Goal: Leave review/rating: Leave review/rating

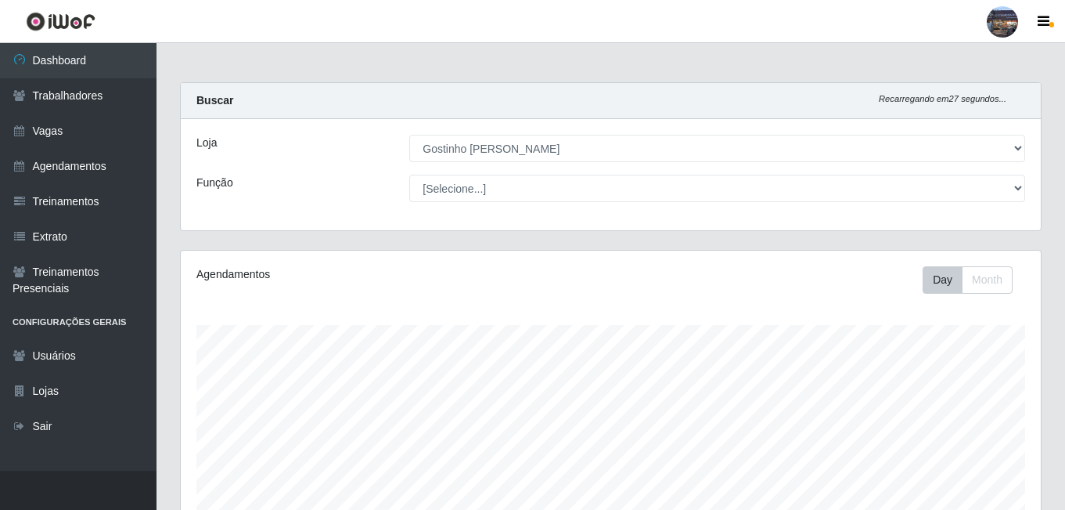
select select "303"
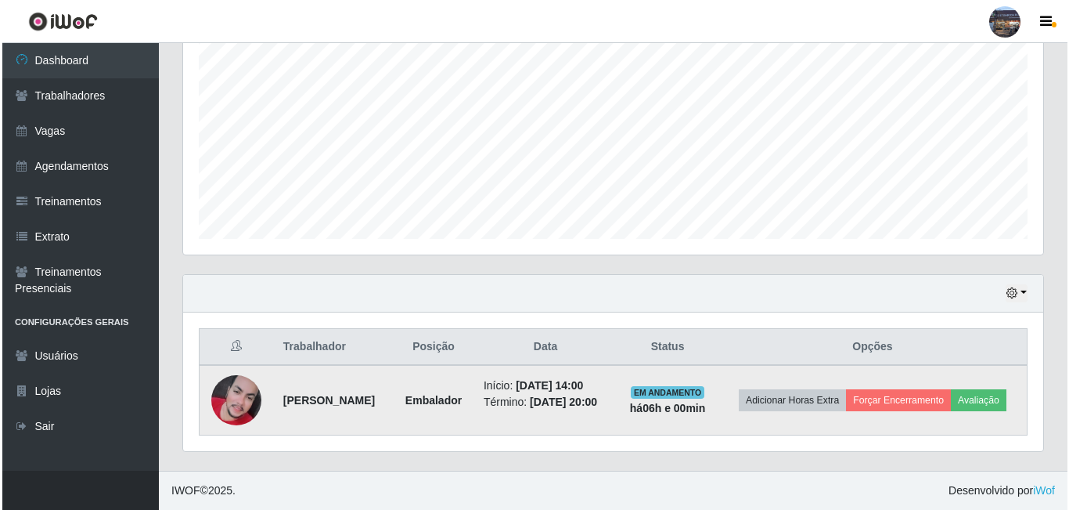
scroll to position [325, 860]
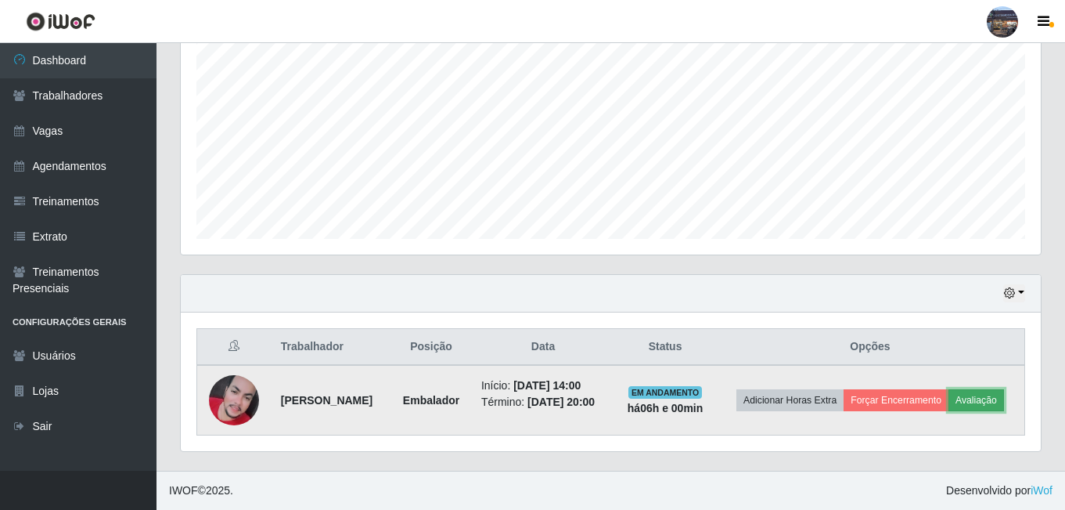
click at [970, 394] on button "Avaliação" at bounding box center [977, 400] width 56 height 22
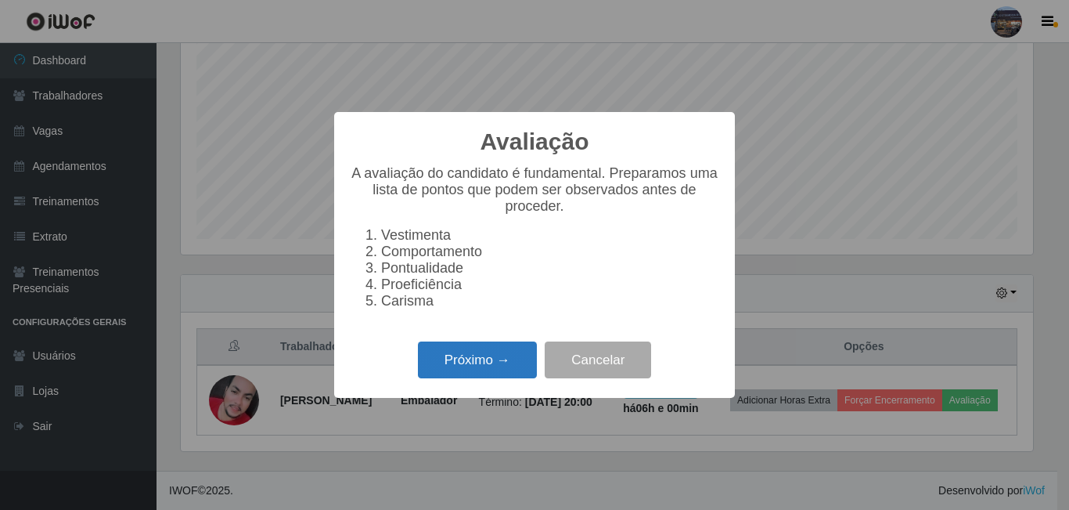
click at [485, 367] on button "Próximo →" at bounding box center [477, 359] width 119 height 37
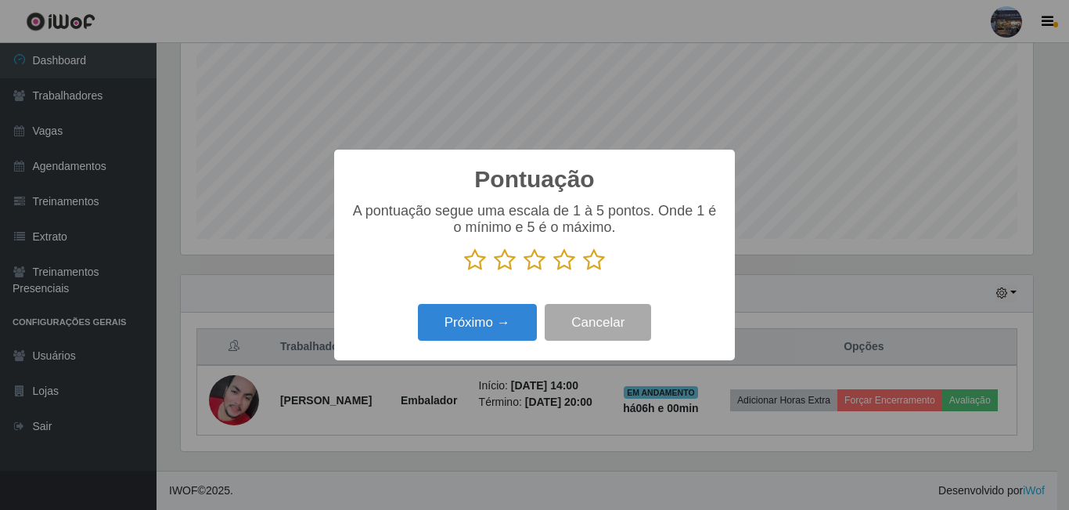
click at [599, 261] on icon at bounding box center [594, 259] width 22 height 23
click at [583, 272] on input "radio" at bounding box center [583, 272] width 0 height 0
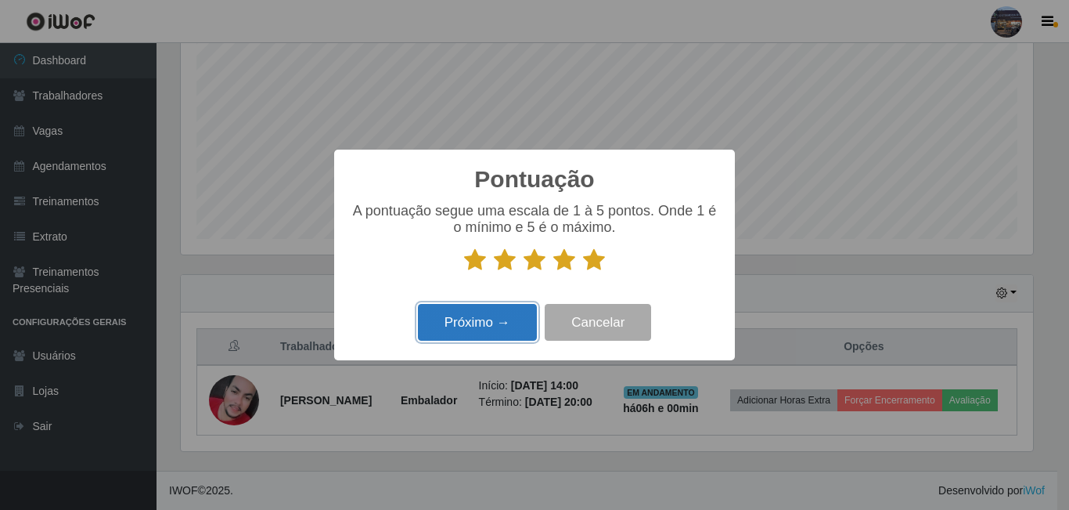
click at [474, 317] on button "Próximo →" at bounding box center [477, 322] width 119 height 37
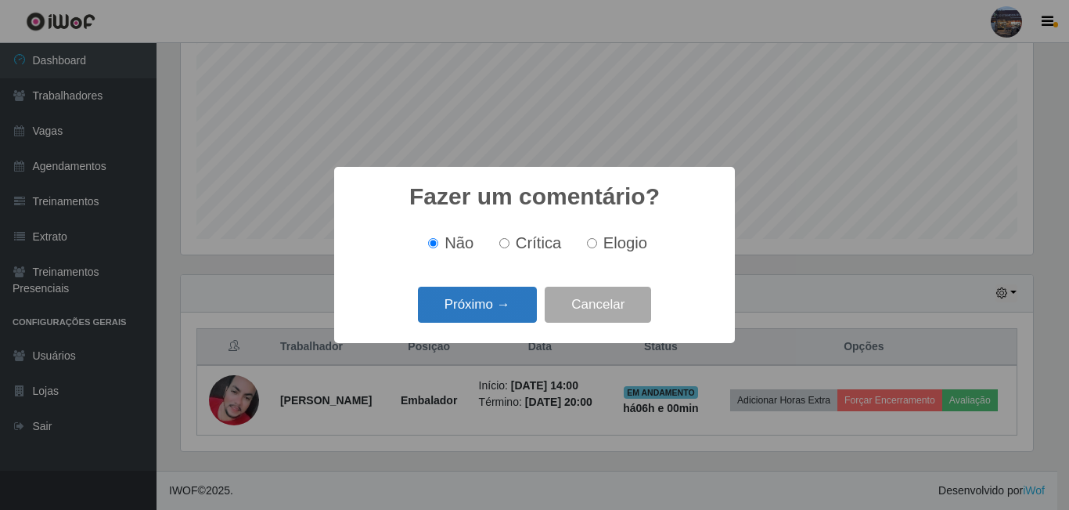
click at [474, 295] on button "Próximo →" at bounding box center [477, 304] width 119 height 37
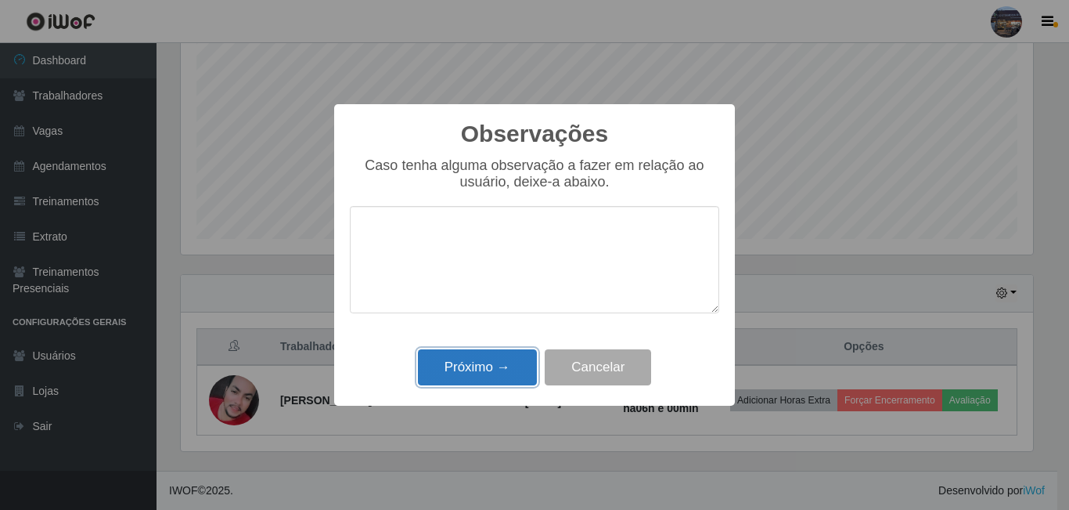
click at [469, 375] on button "Próximo →" at bounding box center [477, 367] width 119 height 37
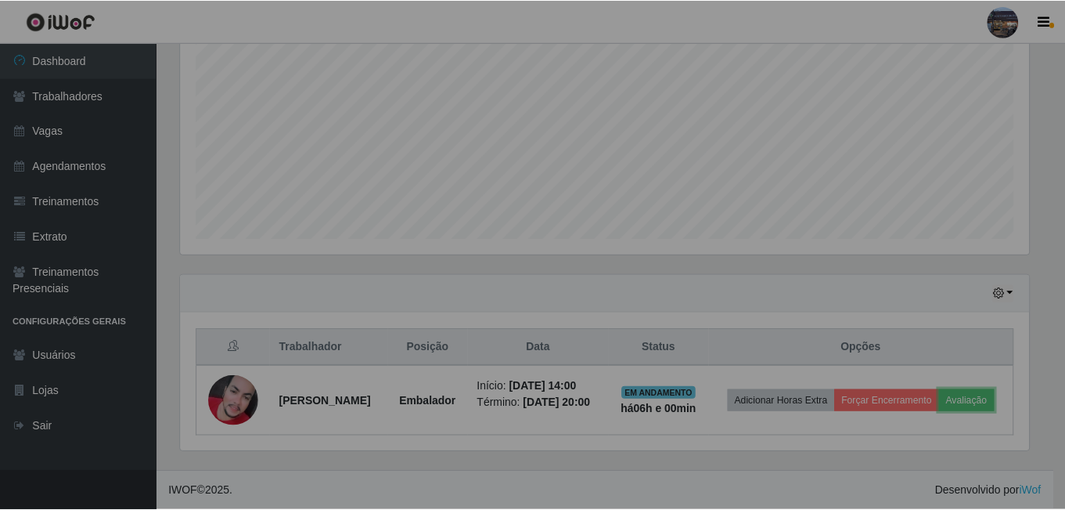
scroll to position [325, 860]
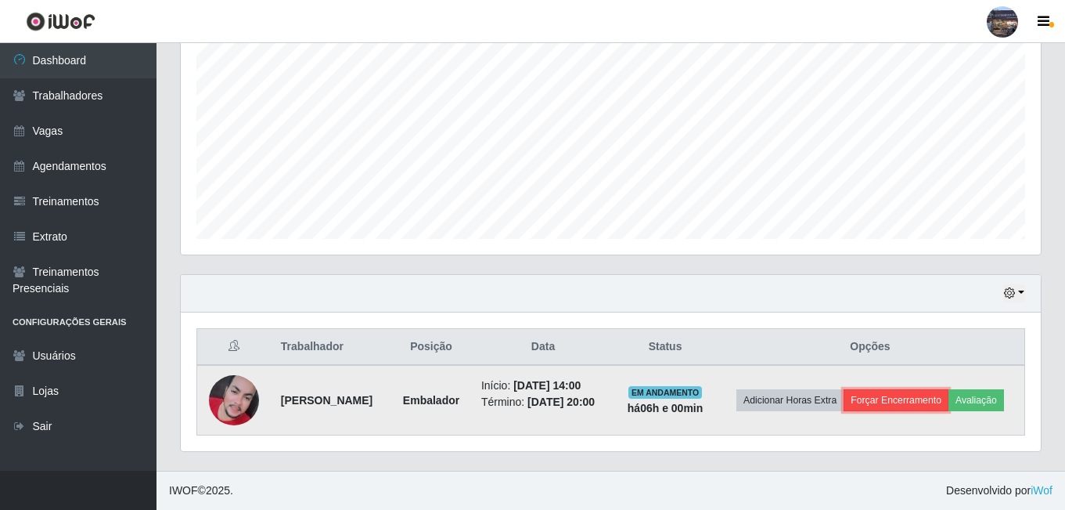
click at [908, 396] on button "Forçar Encerramento" at bounding box center [896, 400] width 105 height 22
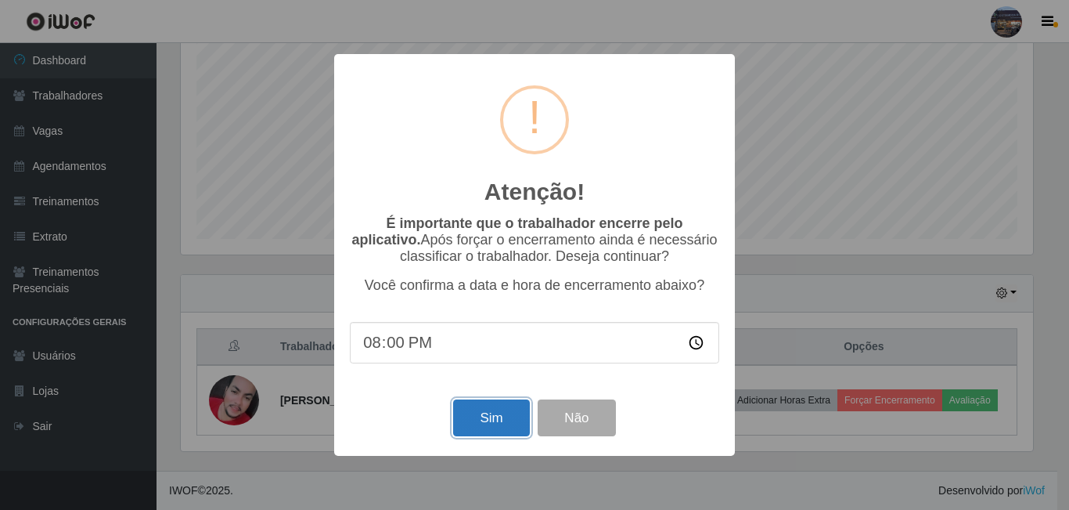
click at [506, 420] on button "Sim" at bounding box center [491, 417] width 76 height 37
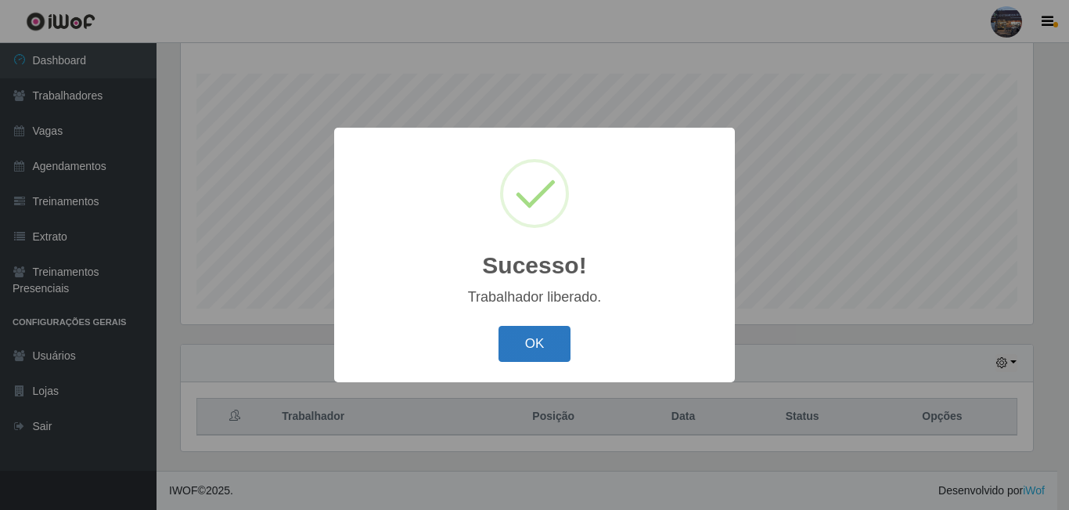
click at [515, 351] on button "OK" at bounding box center [535, 344] width 73 height 37
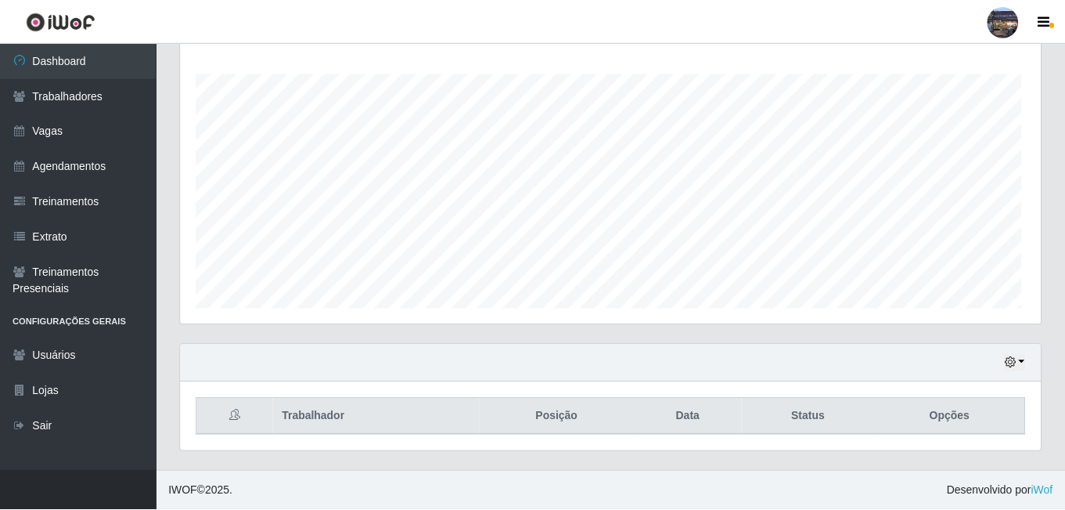
scroll to position [325, 860]
